Goal: Navigation & Orientation: Find specific page/section

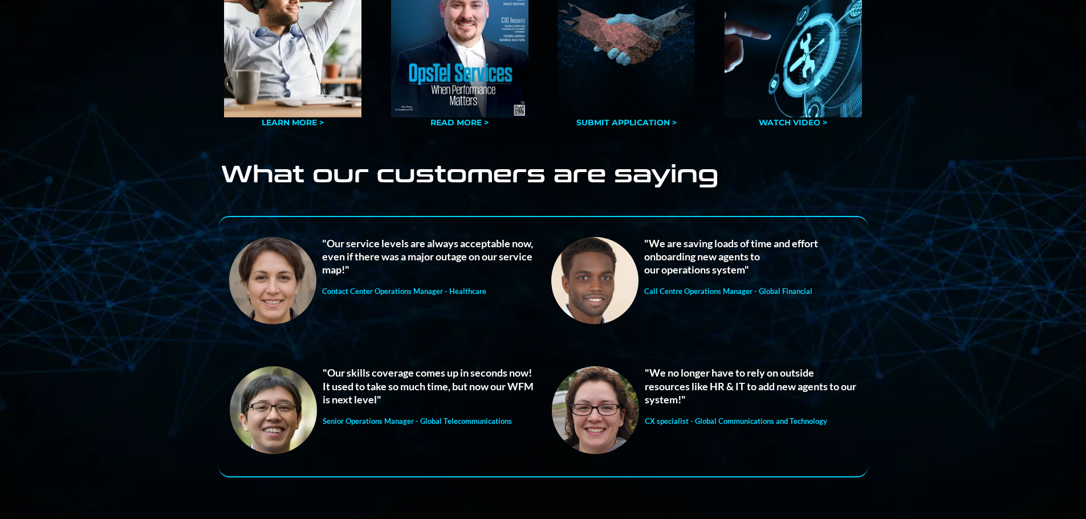
scroll to position [1083, 0]
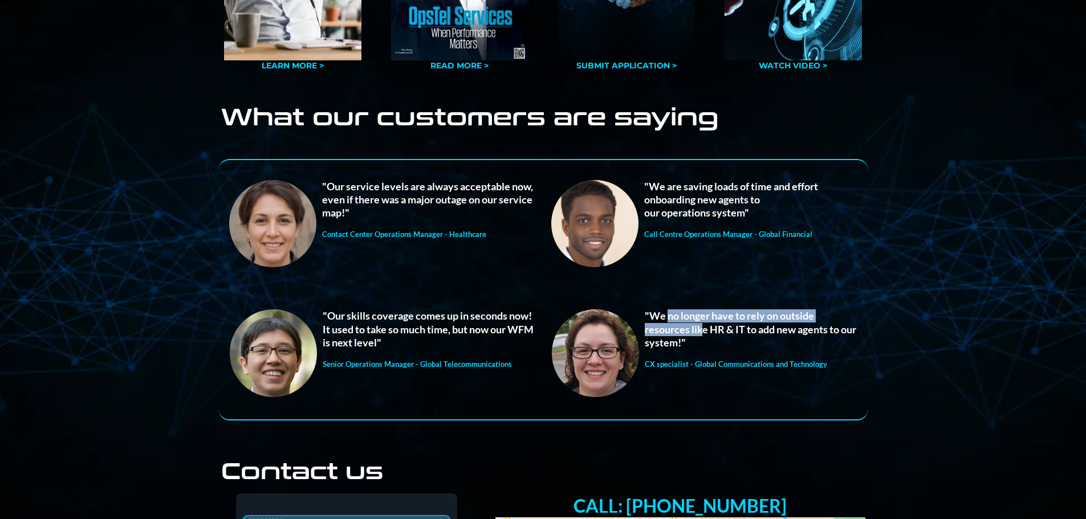
drag, startPoint x: 667, startPoint y: 317, endPoint x: 704, endPoint y: 335, distance: 41.3
click at [704, 335] on strong ""We no longer have to rely on outside resources like HR & IT to add new agents …" at bounding box center [751, 329] width 212 height 39
click at [705, 339] on p ""We no longer have to rely on outside resources like HR & IT to add new agents …" at bounding box center [751, 330] width 212 height 40
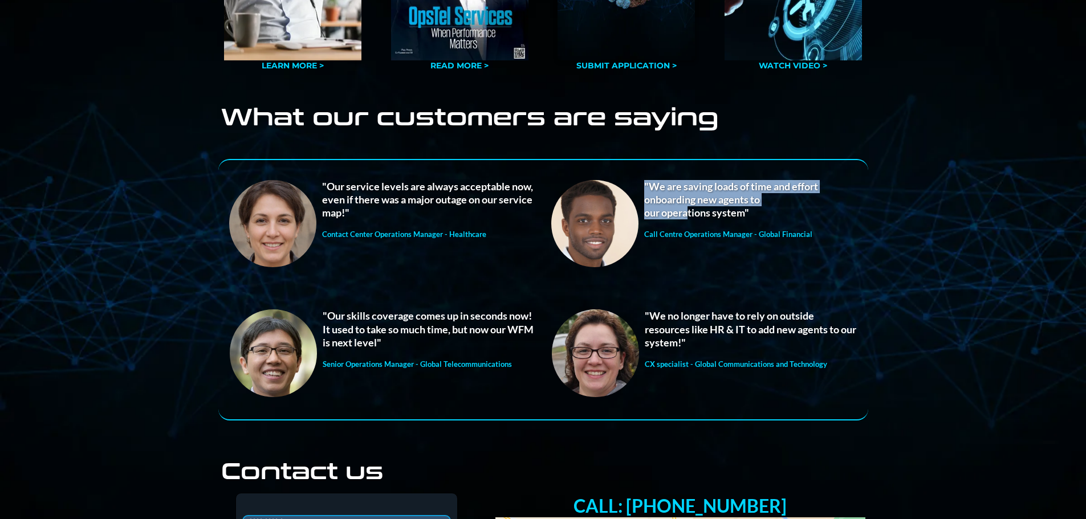
drag, startPoint x: 645, startPoint y: 181, endPoint x: 688, endPoint y: 208, distance: 49.7
click at [688, 208] on div ""We are saving loads of time and effort onboarding new agents to our operations…" at bounding box center [750, 200] width 212 height 40
click at [689, 210] on strong "our operations system"" at bounding box center [696, 212] width 105 height 13
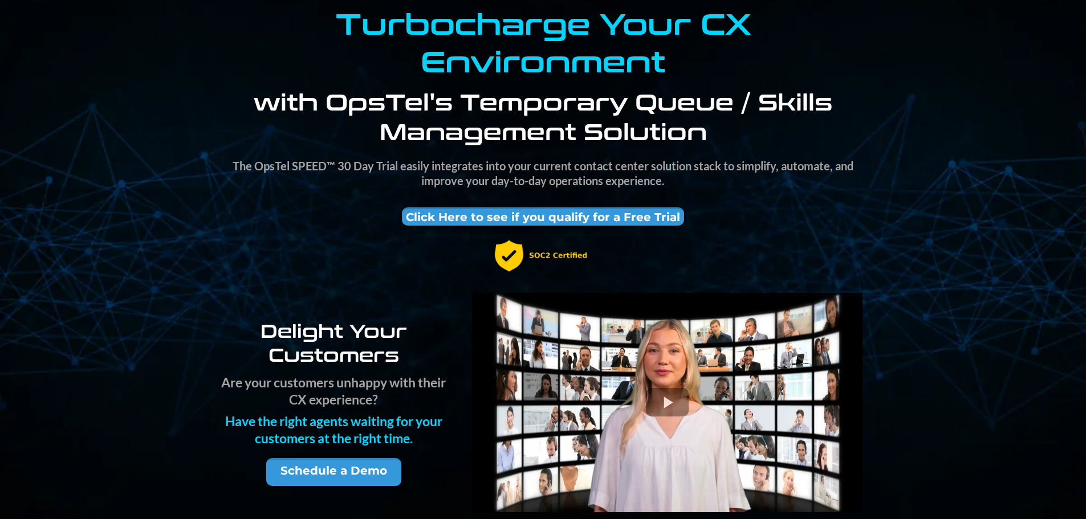
scroll to position [0, 0]
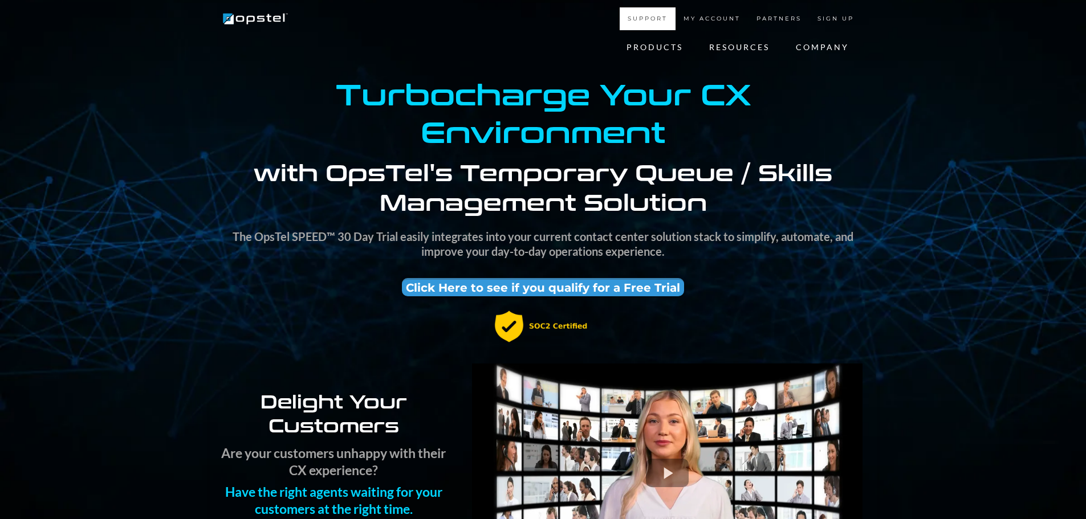
click at [640, 21] on link "SUPPORT" at bounding box center [648, 18] width 56 height 23
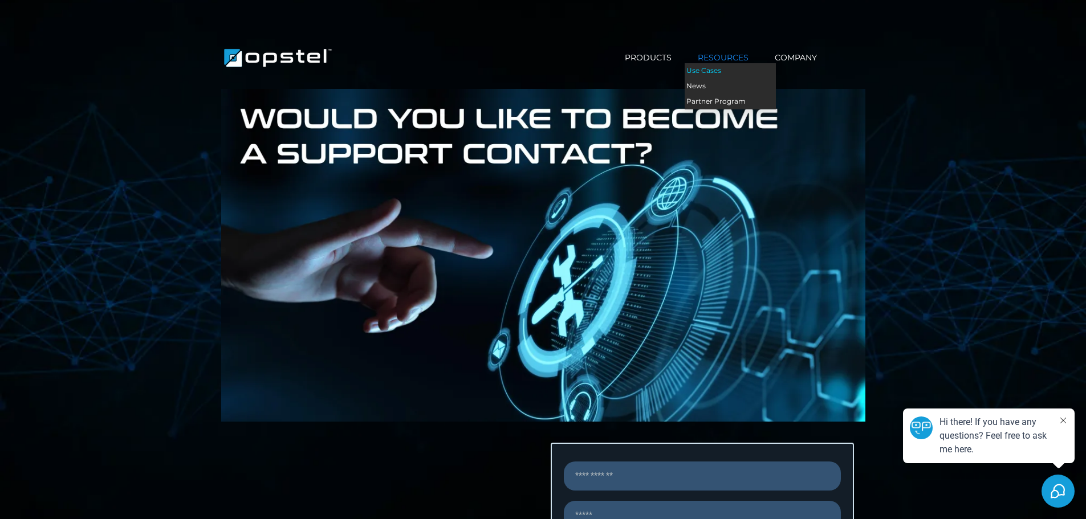
click at [711, 70] on link "Use Cases" at bounding box center [730, 70] width 91 height 15
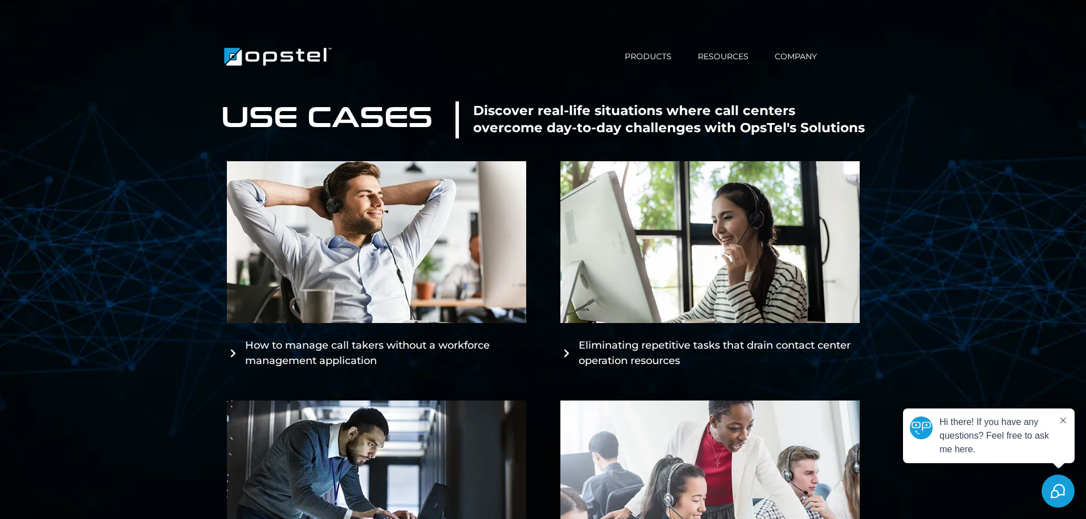
click at [802, 64] on div "PRODUCTS Skills Management Agent Empowerment Workforce Management Demo & Trial …" at bounding box center [721, 56] width 218 height 29
click at [801, 58] on link "COMPANY" at bounding box center [796, 57] width 68 height 12
click at [791, 87] on link "Our Team" at bounding box center [807, 85] width 91 height 15
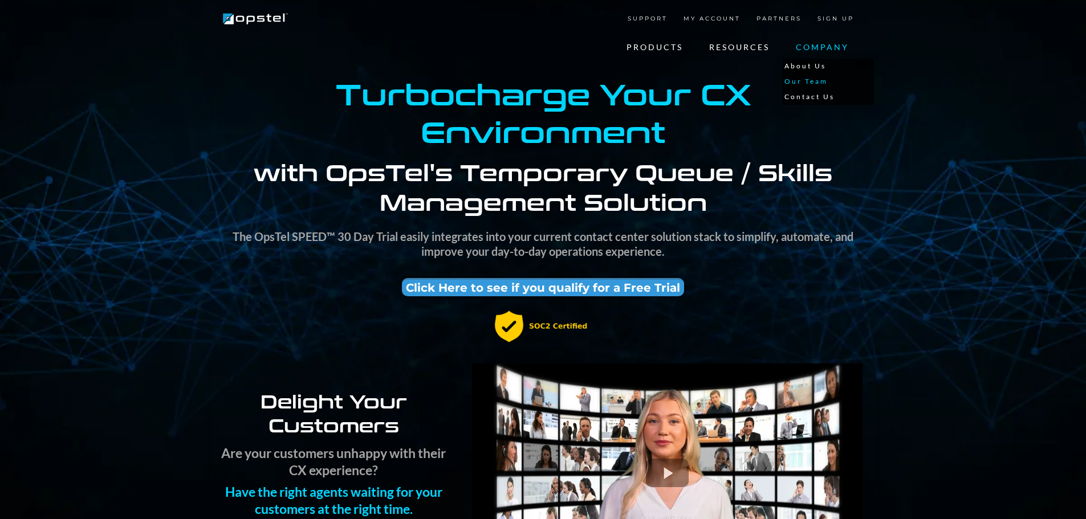
click at [812, 77] on link "Our Team" at bounding box center [828, 81] width 91 height 15
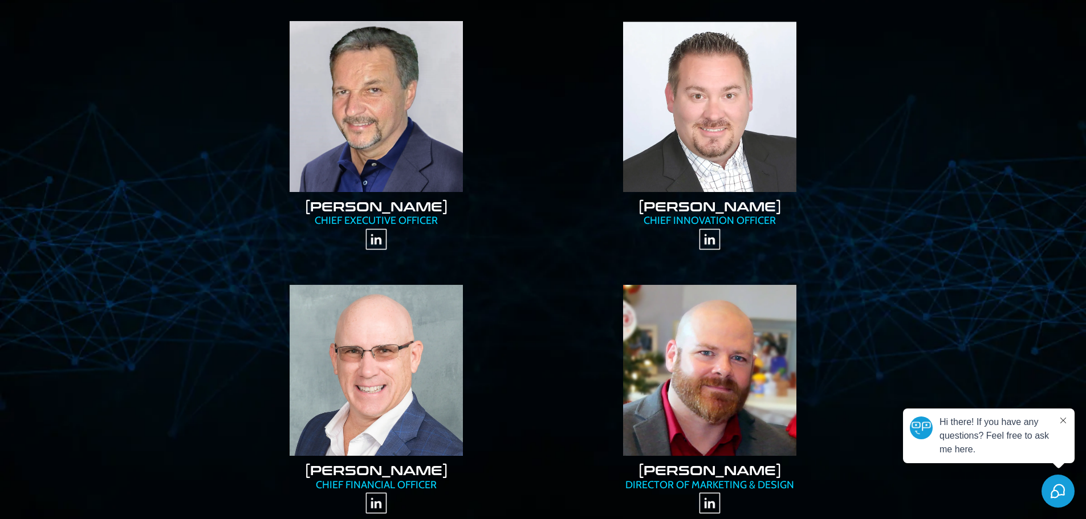
scroll to position [171, 0]
